Goal: Transaction & Acquisition: Book appointment/travel/reservation

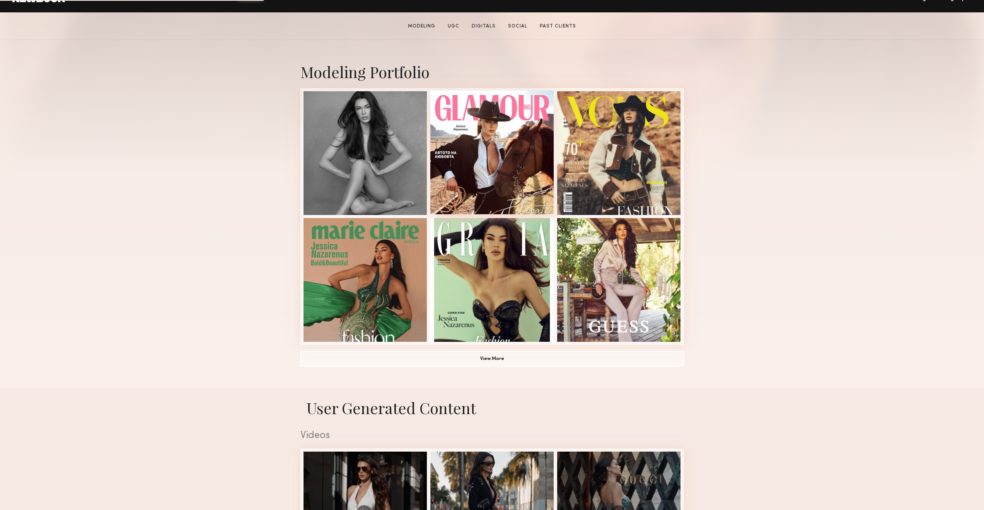
scroll to position [139, 0]
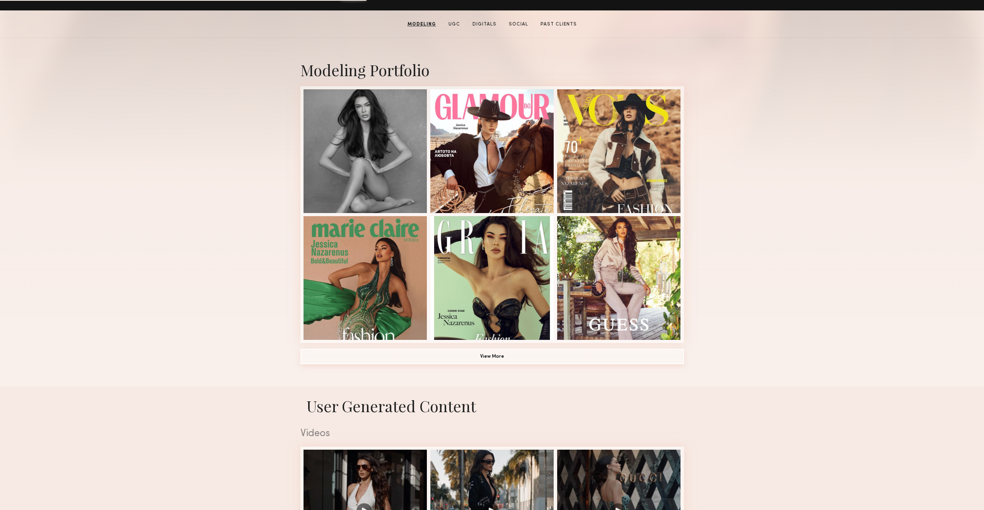
click at [514, 349] on button "View More" at bounding box center [491, 356] width 383 height 15
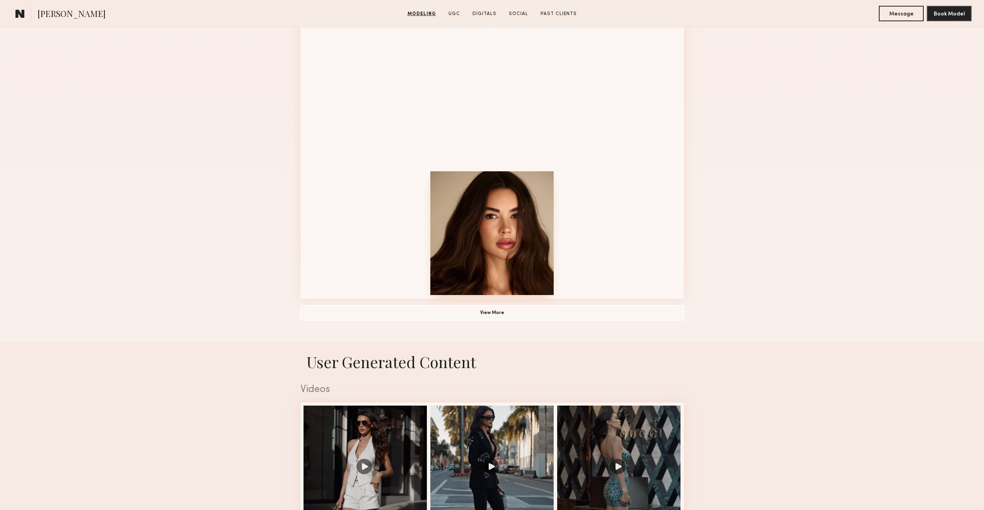
scroll to position [696, 0]
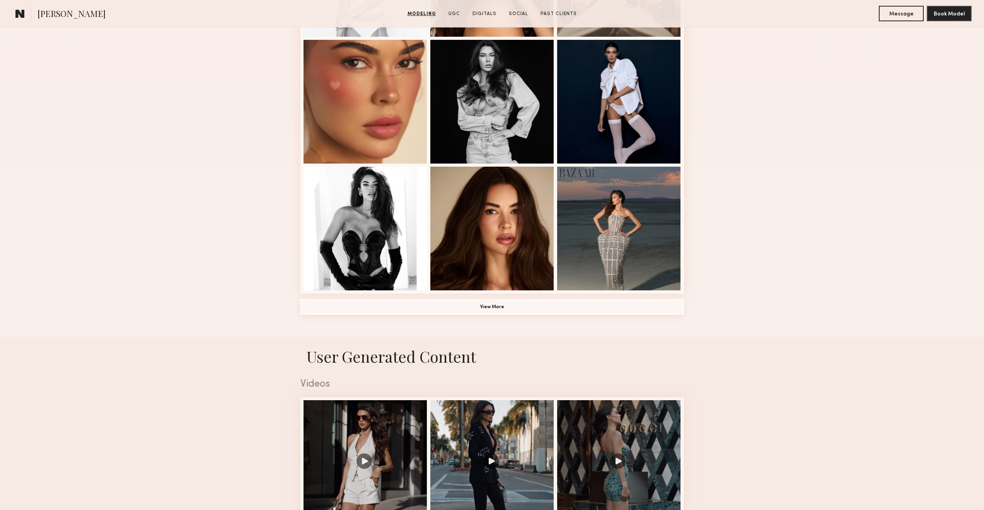
click at [483, 307] on button "View More" at bounding box center [491, 306] width 383 height 15
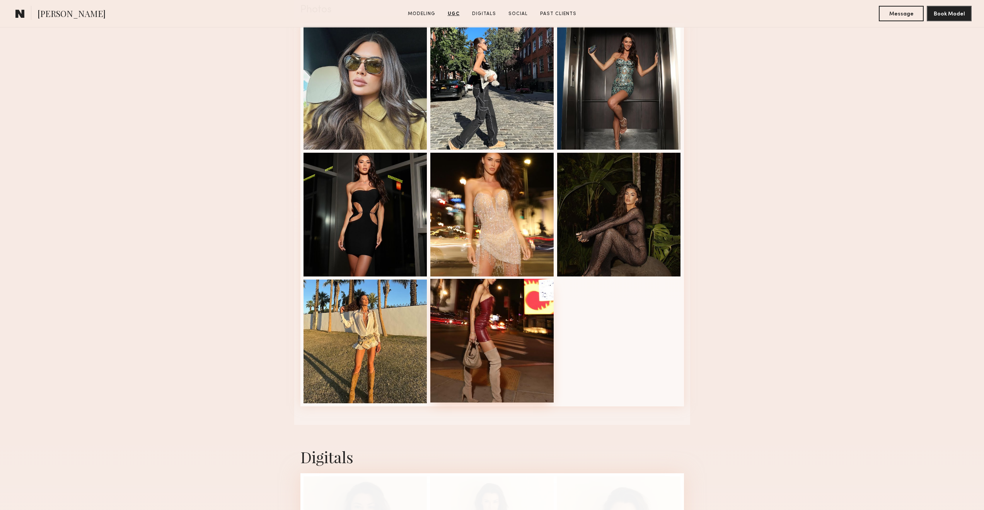
scroll to position [1623, 0]
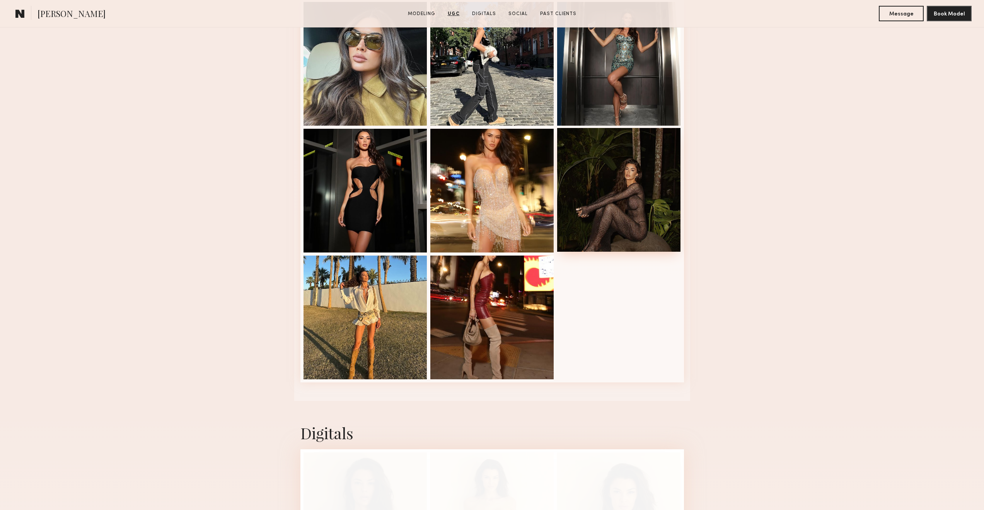
click at [645, 206] on div at bounding box center [619, 190] width 124 height 124
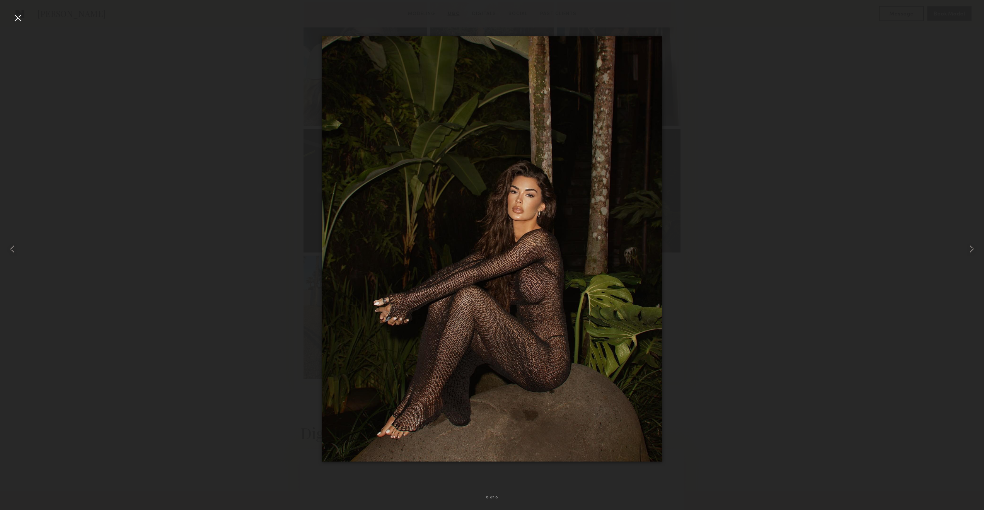
click at [836, 134] on div at bounding box center [492, 248] width 984 height 473
click at [757, 120] on div at bounding box center [492, 248] width 984 height 473
click at [26, 22] on div at bounding box center [19, 248] width 39 height 473
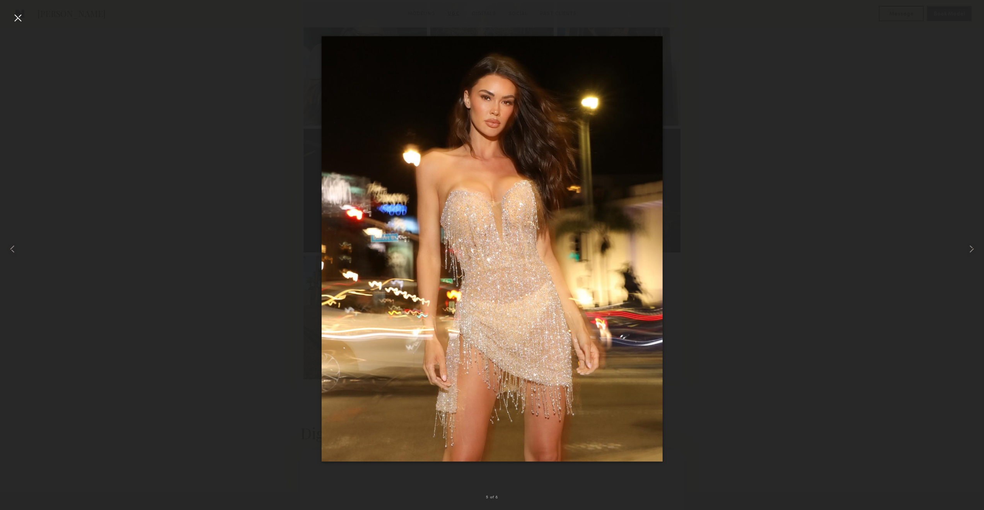
click at [196, 149] on div at bounding box center [492, 248] width 984 height 473
click at [19, 14] on div at bounding box center [18, 18] width 12 height 12
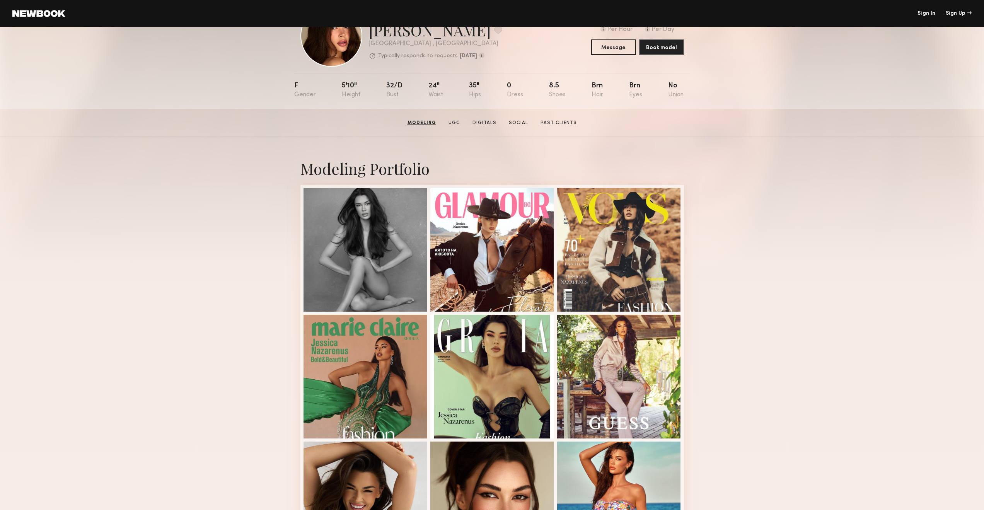
scroll to position [0, 0]
